Goal: Go to known website: Go to known website

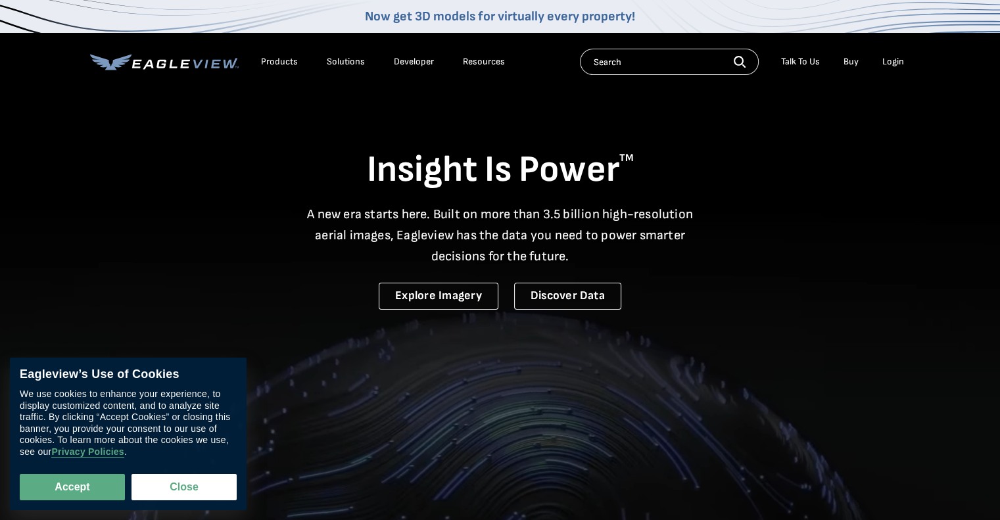
click at [898, 66] on div "Login" at bounding box center [893, 62] width 22 height 12
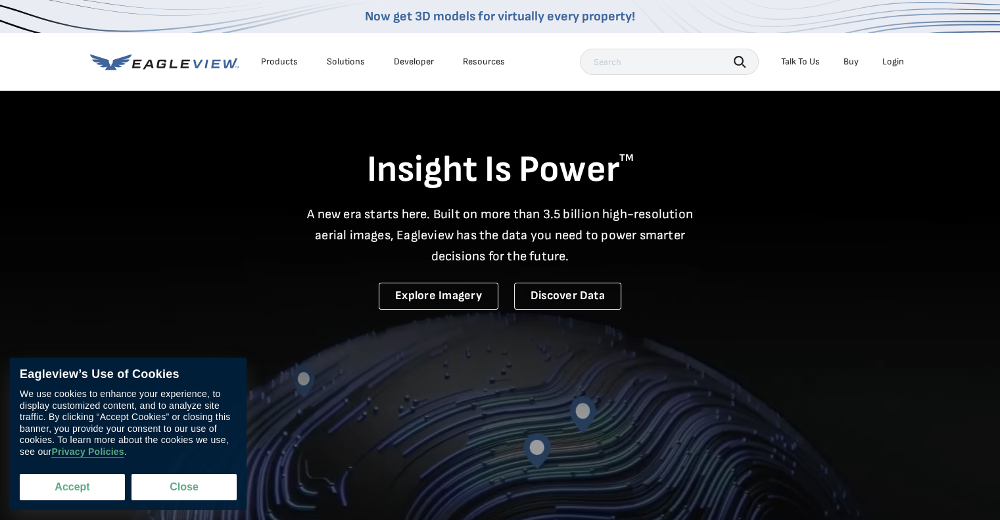
click at [49, 478] on button "Accept" at bounding box center [72, 487] width 105 height 26
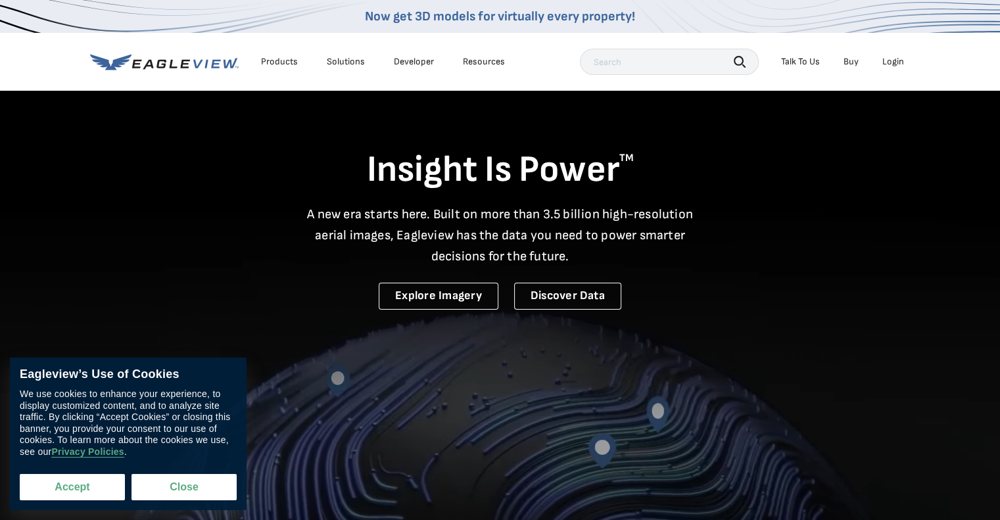
checkbox input "true"
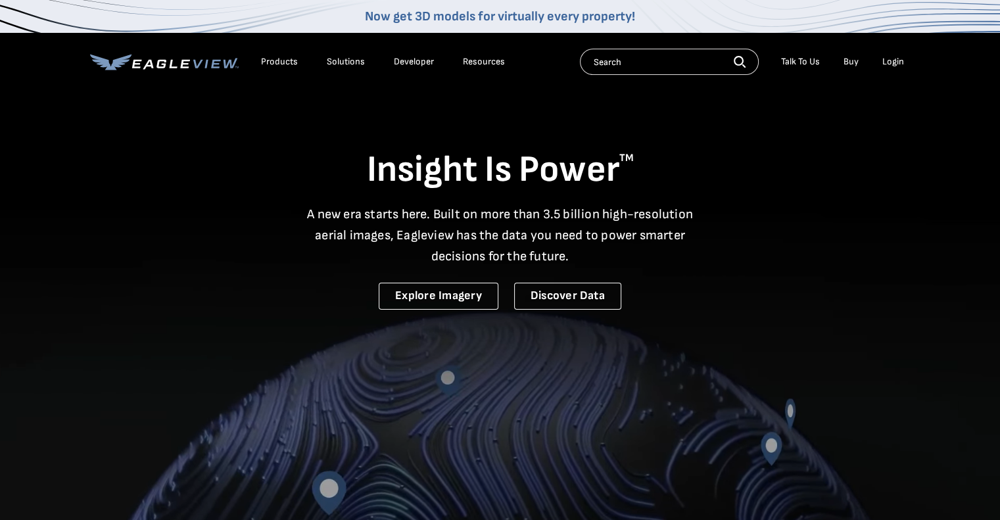
click at [887, 62] on div "Login" at bounding box center [893, 62] width 22 height 12
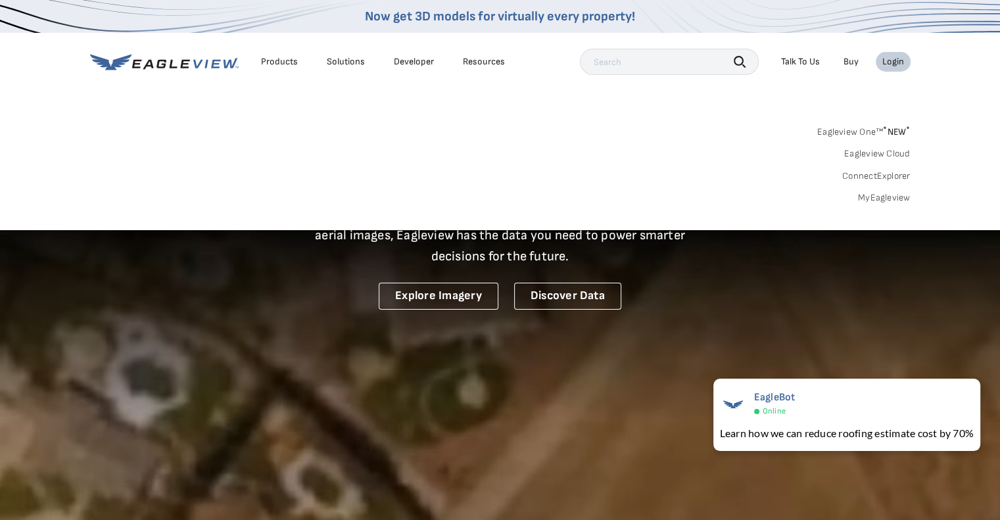
click at [885, 66] on div "Login" at bounding box center [893, 62] width 22 height 12
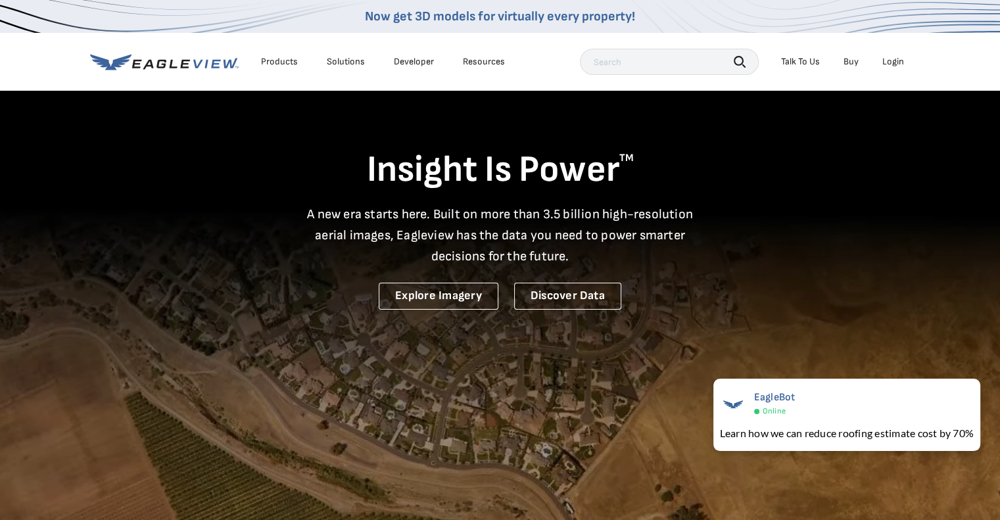
click at [885, 66] on div "Login" at bounding box center [893, 62] width 22 height 12
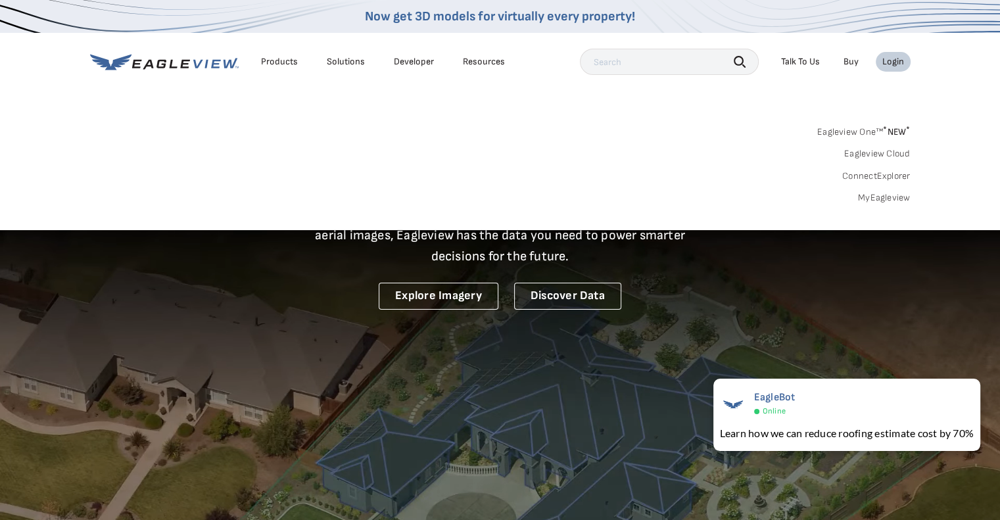
click at [883, 196] on link "MyEagleview" at bounding box center [884, 198] width 53 height 12
